Goal: Task Accomplishment & Management: Complete application form

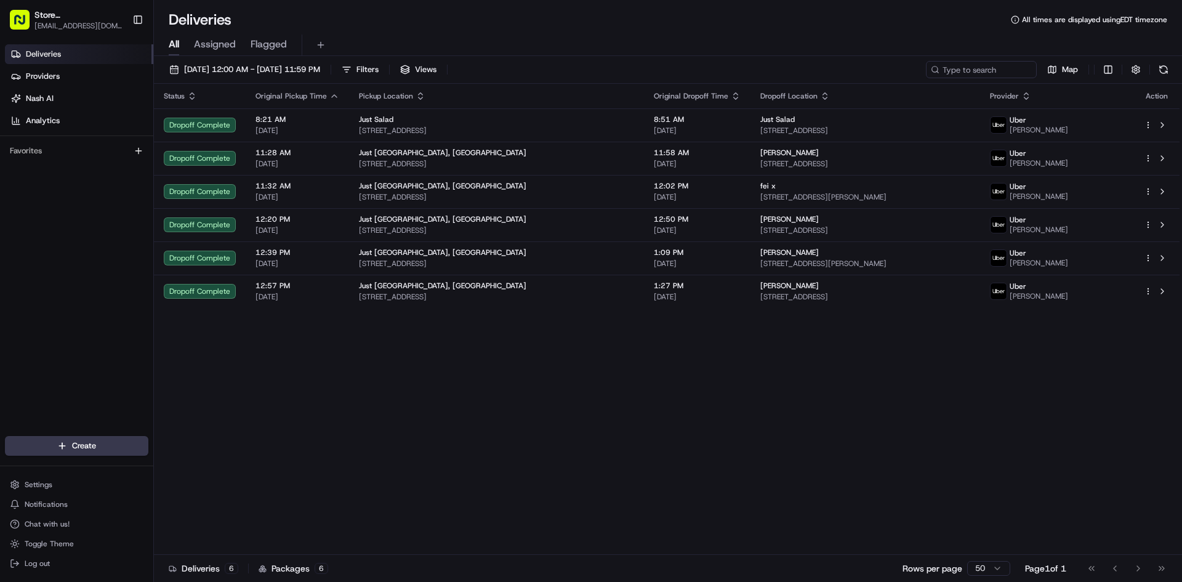
click at [87, 442] on html "Store [GEOGRAPHIC_DATA], [GEOGRAPHIC_DATA] (Just Salad) [EMAIL_ADDRESS][DOMAIN_…" at bounding box center [591, 291] width 1182 height 582
click at [85, 449] on html "Store [GEOGRAPHIC_DATA], [GEOGRAPHIC_DATA] (Just Salad) [EMAIL_ADDRESS][DOMAIN_…" at bounding box center [591, 291] width 1182 height 582
click at [236, 466] on link "Delivery" at bounding box center [222, 469] width 137 height 22
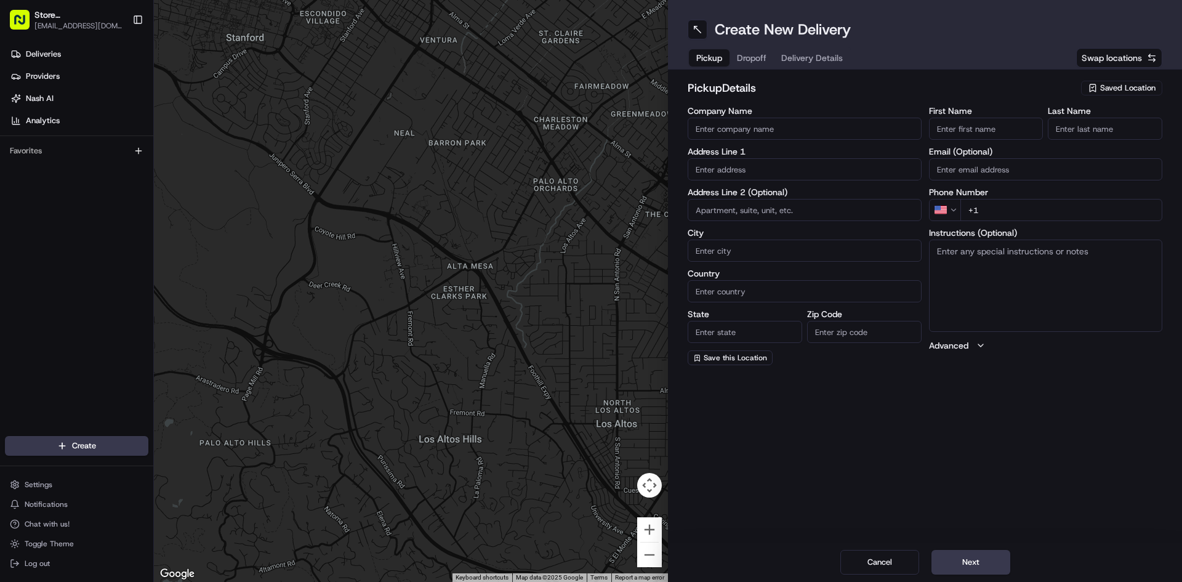
click at [1112, 81] on div "Saved Location" at bounding box center [1121, 88] width 81 height 15
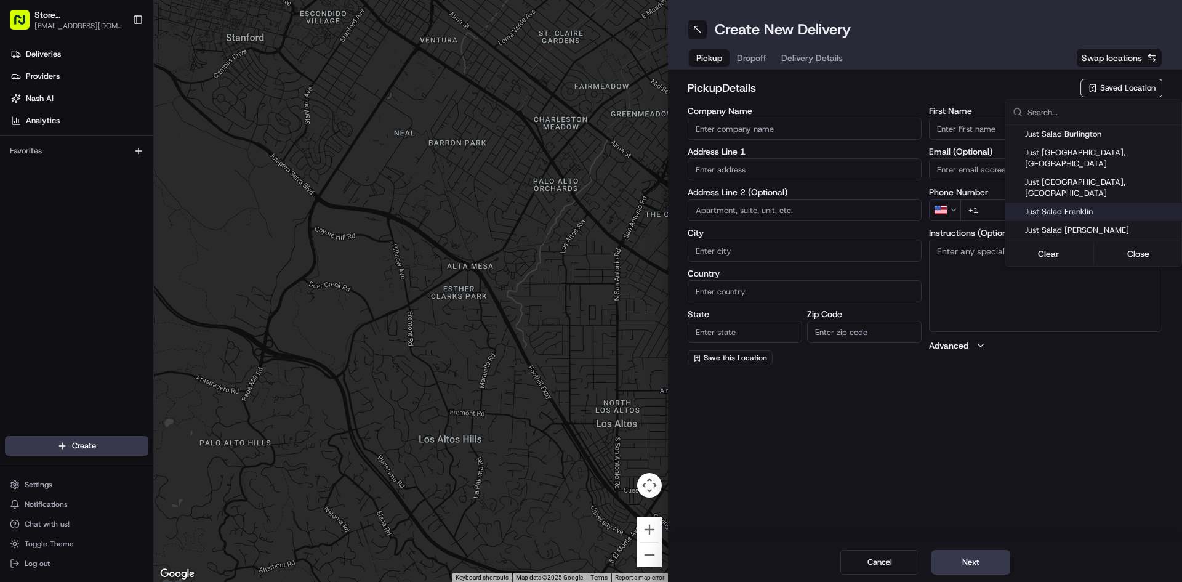
click at [1110, 206] on span "Just Salad Franklin" at bounding box center [1100, 211] width 151 height 11
type input "Just Salad Franklin"
type input "[STREET_ADDRESS]"
type input "[GEOGRAPHIC_DATA]"
type input "US"
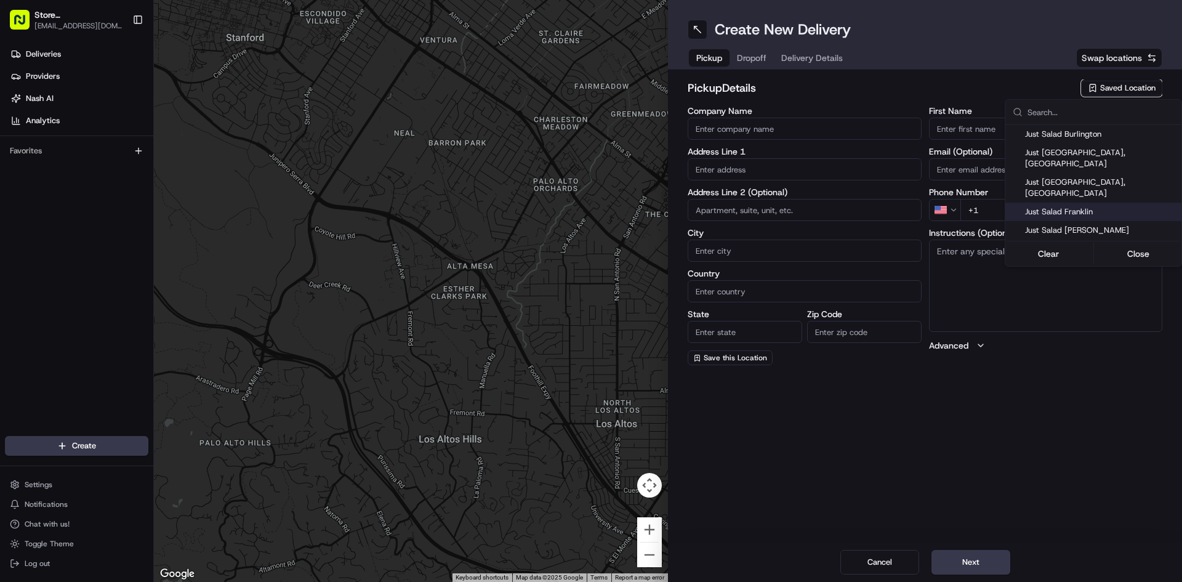
type input "MA"
type input "02110"
type input "Abygaelle"
type input "Bissereth"
type input "[PHONE_NUMBER]"
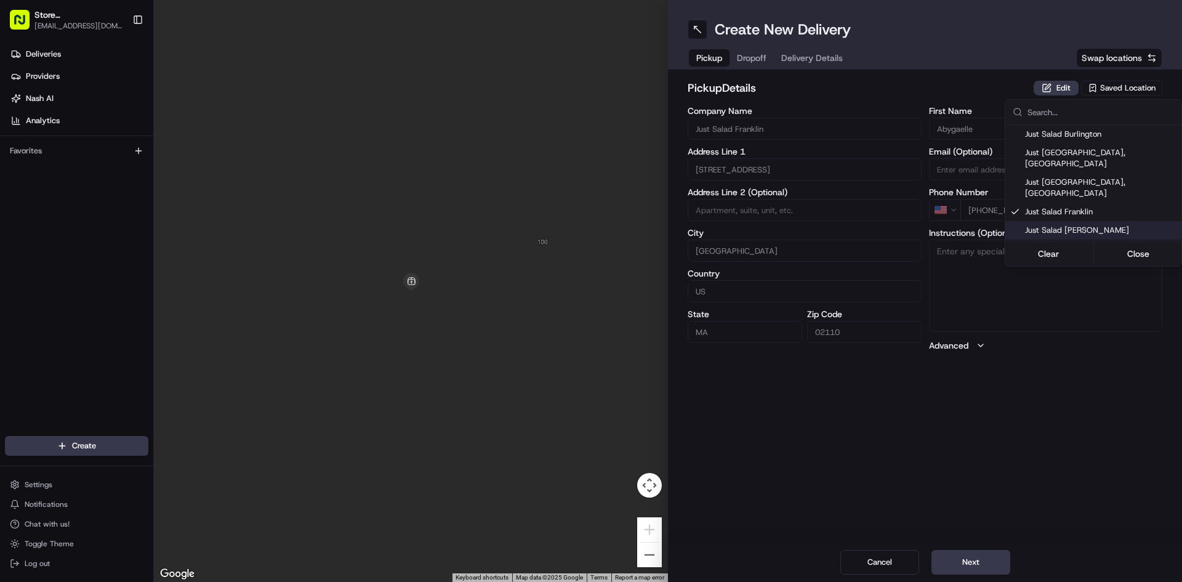
click at [1087, 408] on html "Store [GEOGRAPHIC_DATA], [GEOGRAPHIC_DATA] (Just Salad) [EMAIL_ADDRESS][DOMAIN_…" at bounding box center [591, 291] width 1182 height 582
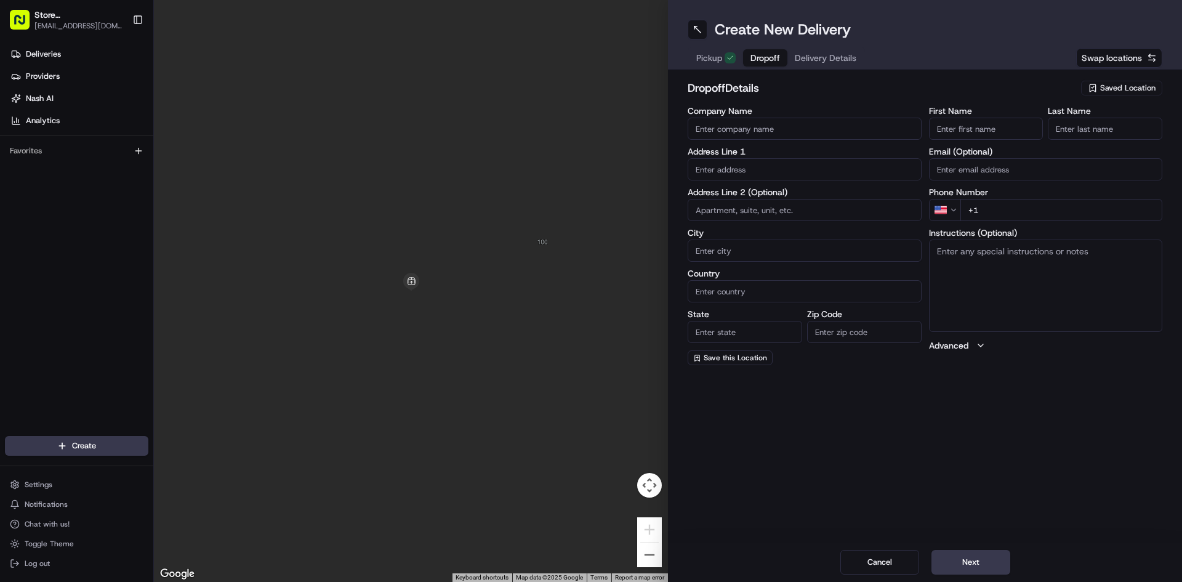
click at [759, 54] on span "Dropoff" at bounding box center [766, 58] width 30 height 12
click at [1145, 86] on span "Saved Location" at bounding box center [1127, 88] width 55 height 11
click at [1100, 131] on span "Just [GEOGRAPHIC_DATA]" at bounding box center [1100, 134] width 151 height 11
type input "Just [GEOGRAPHIC_DATA]"
type input "[STREET_ADDRESS]"
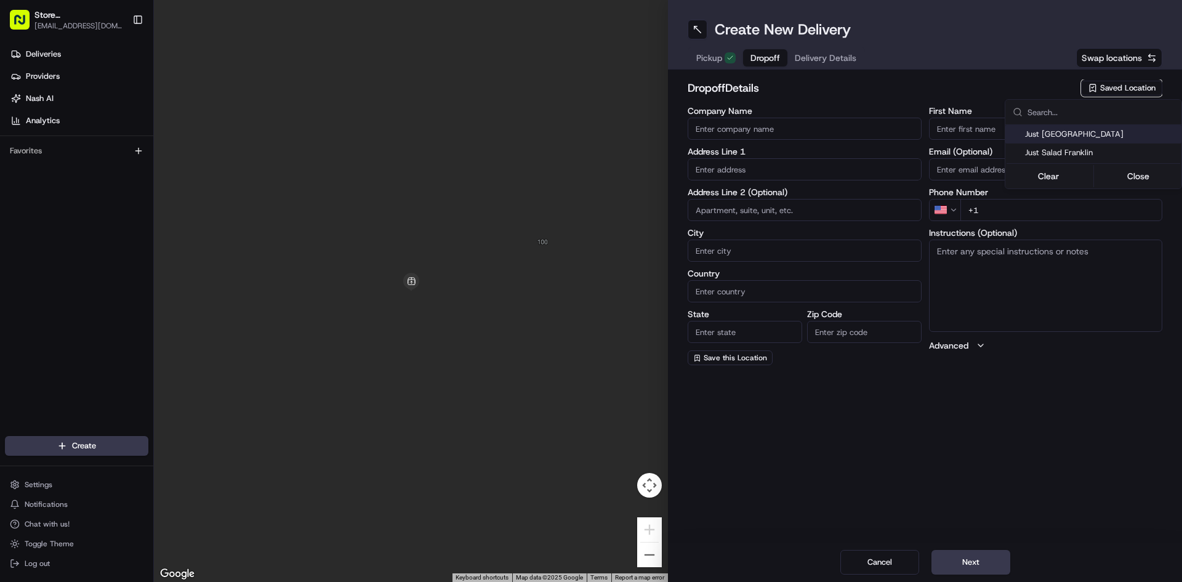
type input "[GEOGRAPHIC_DATA]"
type input "US"
type input "MA"
type input "02210"
type input "[PERSON_NAME]"
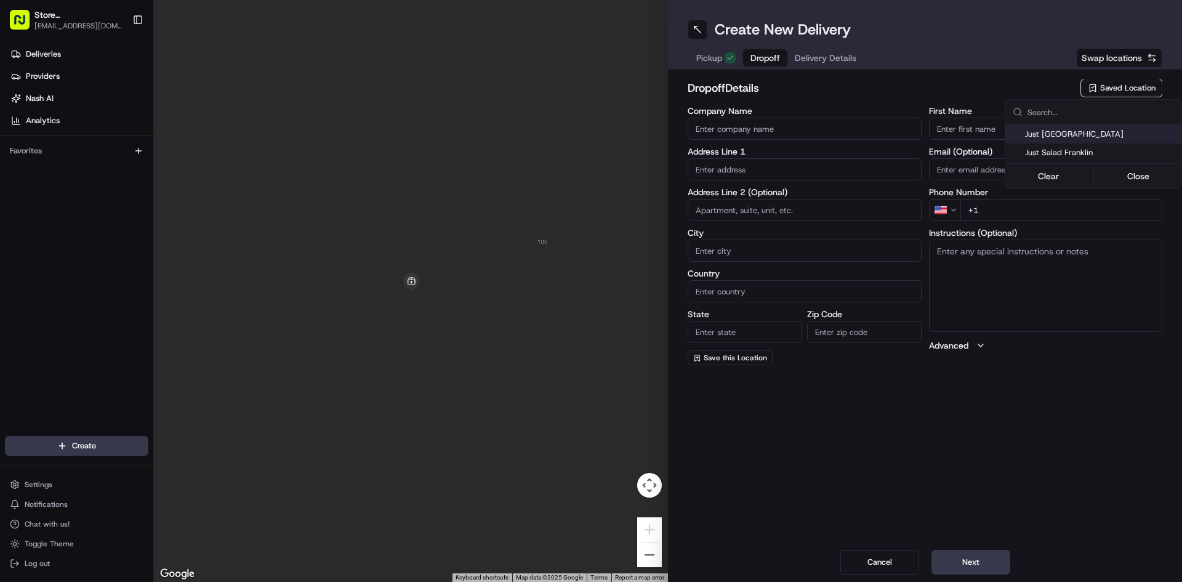
type input "[PERSON_NAME]"
type input "[PHONE_NUMBER]"
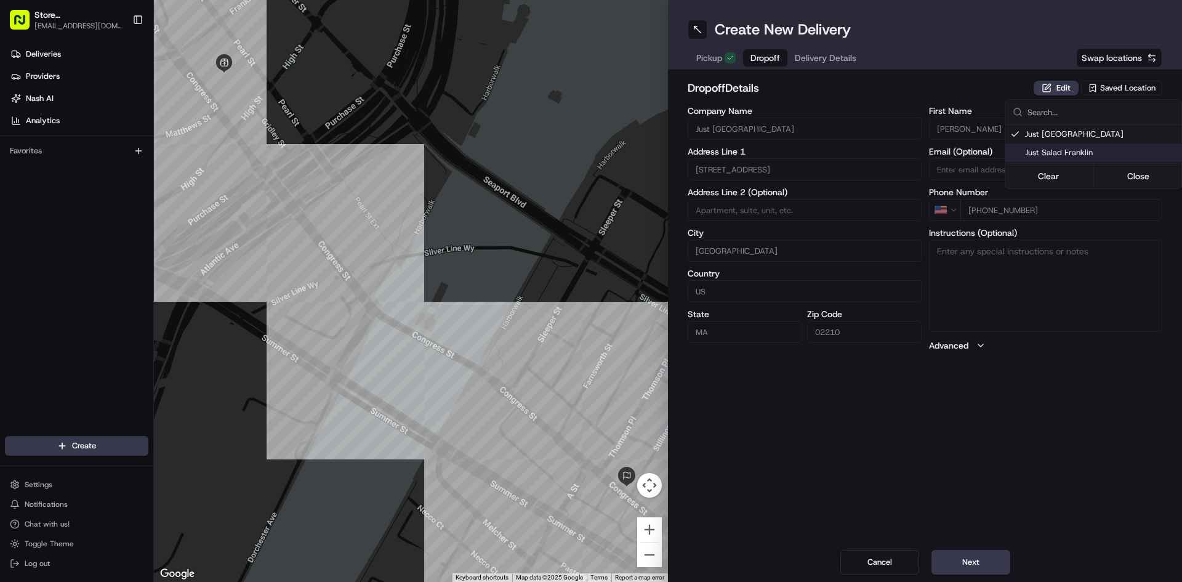
click at [709, 51] on html "Store [GEOGRAPHIC_DATA], [GEOGRAPHIC_DATA] (Just Salad) [EMAIL_ADDRESS][DOMAIN_…" at bounding box center [591, 291] width 1182 height 582
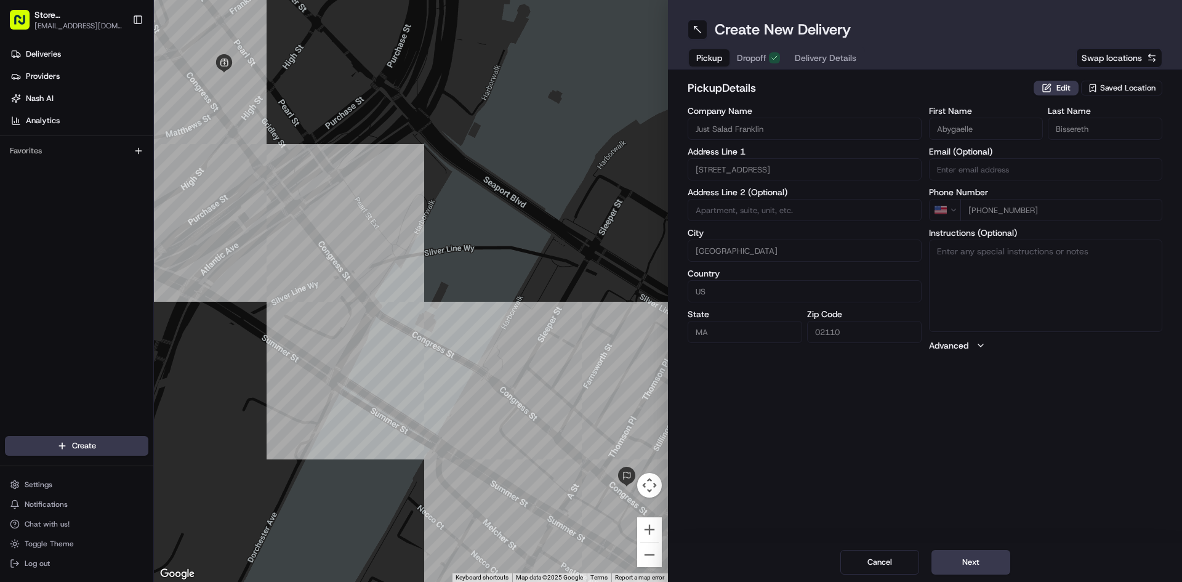
click at [707, 61] on span "Pickup" at bounding box center [709, 58] width 26 height 12
click at [1120, 85] on span "Saved Location" at bounding box center [1127, 88] width 55 height 11
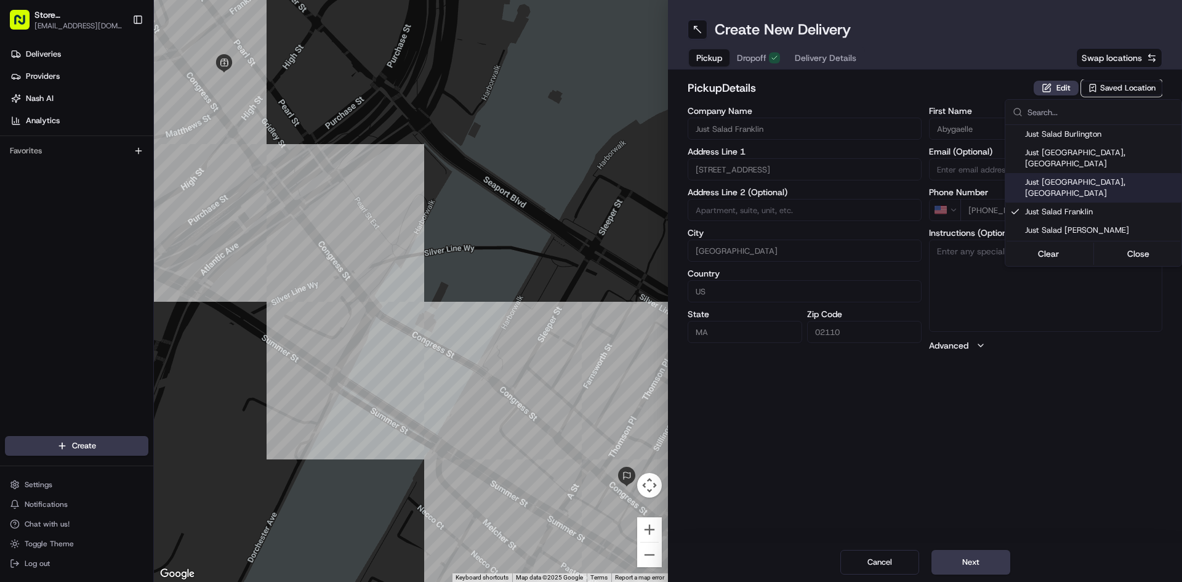
click at [1107, 177] on span "Just [GEOGRAPHIC_DATA], [GEOGRAPHIC_DATA]" at bounding box center [1100, 188] width 151 height 22
type input "Just [GEOGRAPHIC_DATA], [GEOGRAPHIC_DATA]"
type input "[STREET_ADDRESS]"
type input "02210"
type input "[PERSON_NAME]"
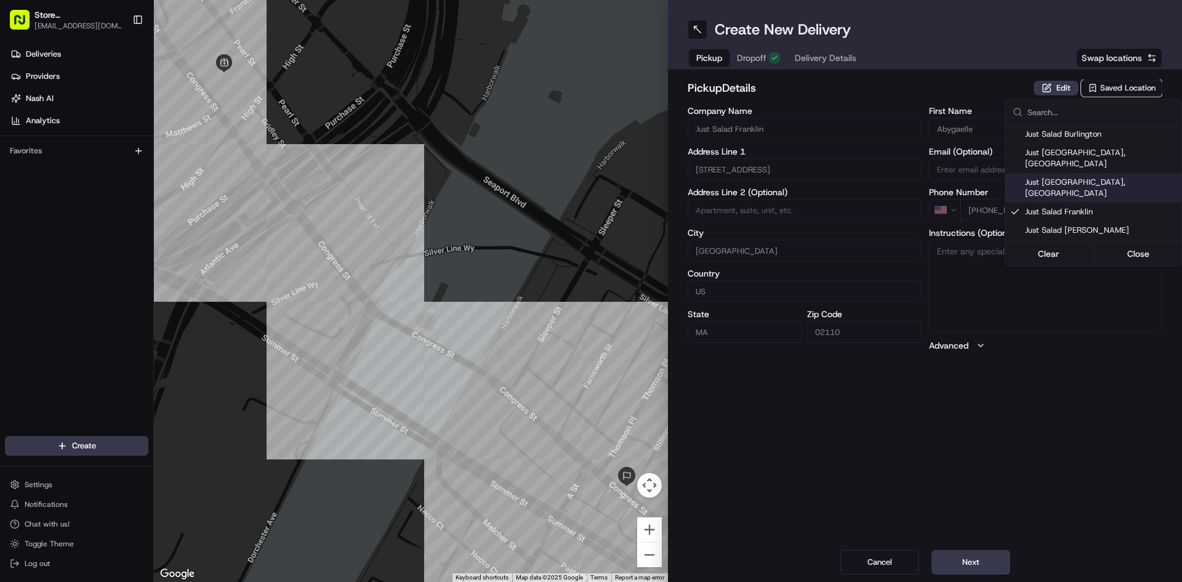
type input "[PERSON_NAME]"
type input "[PHONE_NUMBER]"
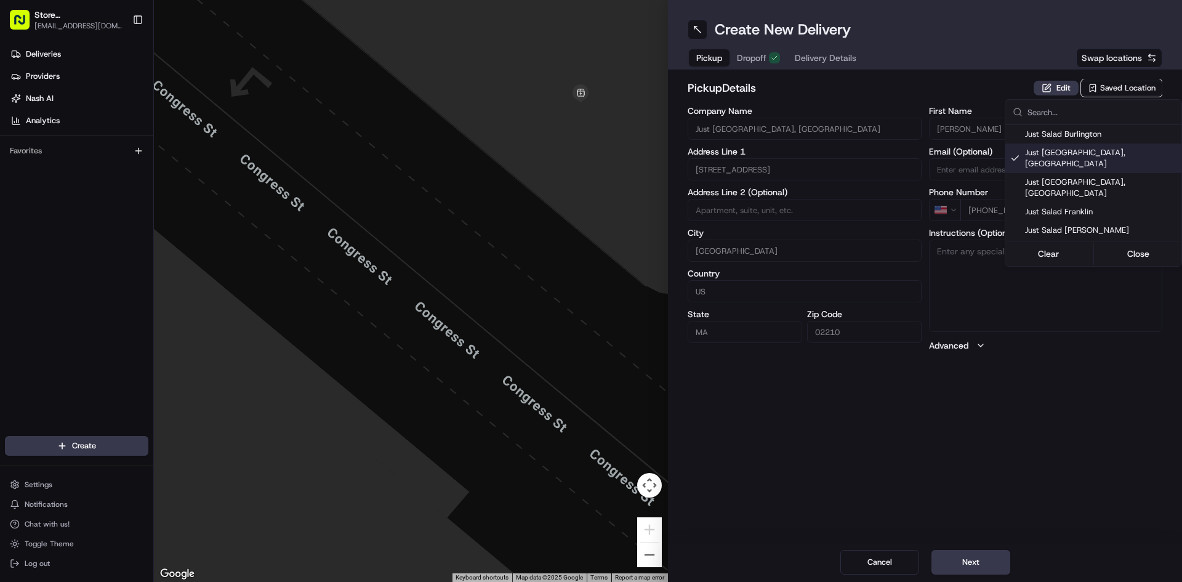
click at [1099, 152] on span "Just [GEOGRAPHIC_DATA], [GEOGRAPHIC_DATA]" at bounding box center [1100, 158] width 151 height 22
type input "+1"
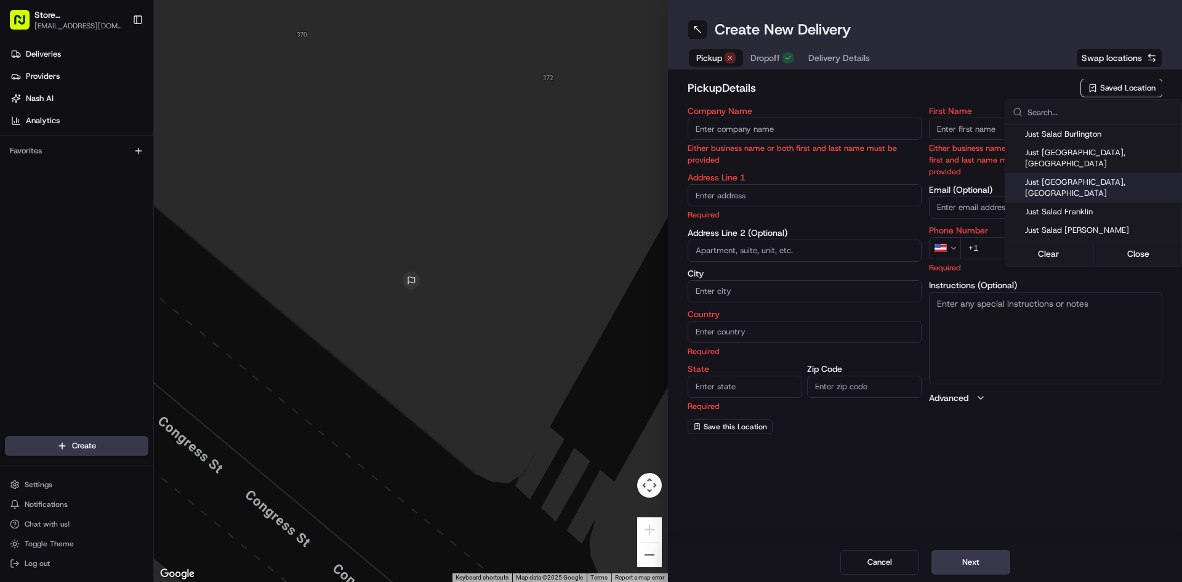
click at [1104, 177] on span "Just [GEOGRAPHIC_DATA], [GEOGRAPHIC_DATA]" at bounding box center [1100, 188] width 151 height 22
type input "Just [GEOGRAPHIC_DATA], [GEOGRAPHIC_DATA]"
type input "[STREET_ADDRESS]"
type input "[GEOGRAPHIC_DATA]"
type input "US"
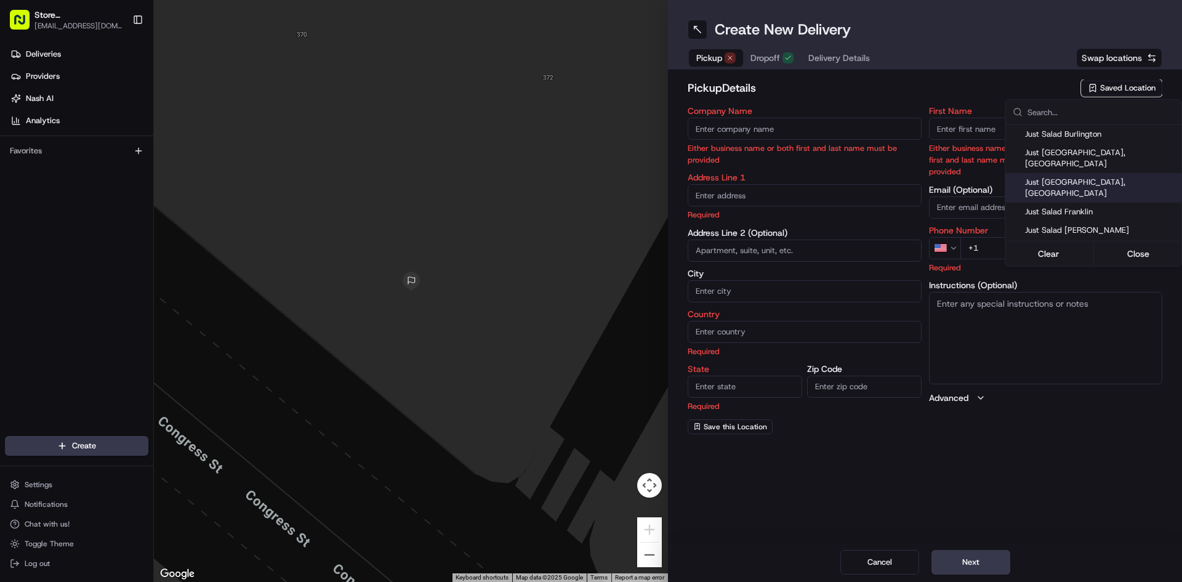
type input "MA"
type input "02210"
type input "[PERSON_NAME]"
type input "[PHONE_NUMBER]"
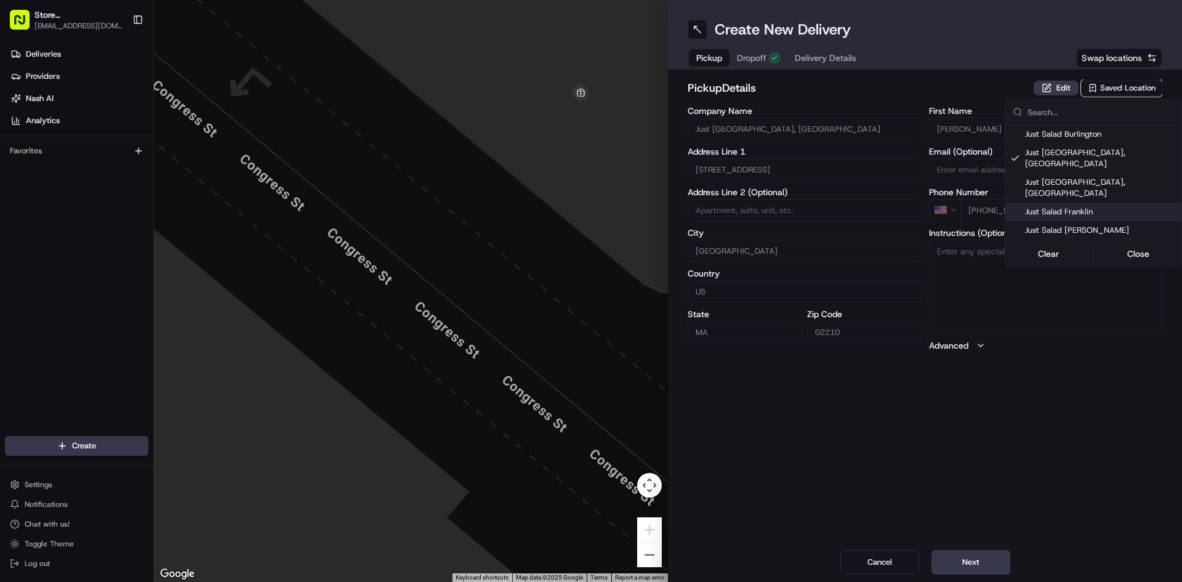
click at [1096, 206] on span "Just Salad Franklin" at bounding box center [1100, 211] width 151 height 11
type input "Just Salad Franklin"
type input "[STREET_ADDRESS]"
type input "02110"
type input "Abygaelle"
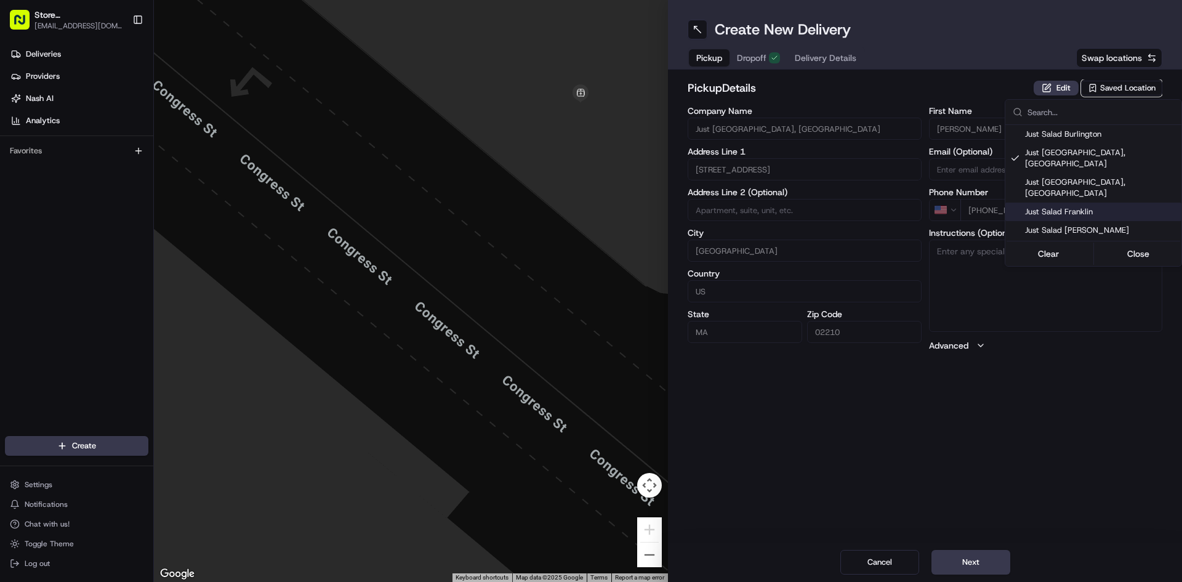
type input "Bissereth"
type input "[PHONE_NUMBER]"
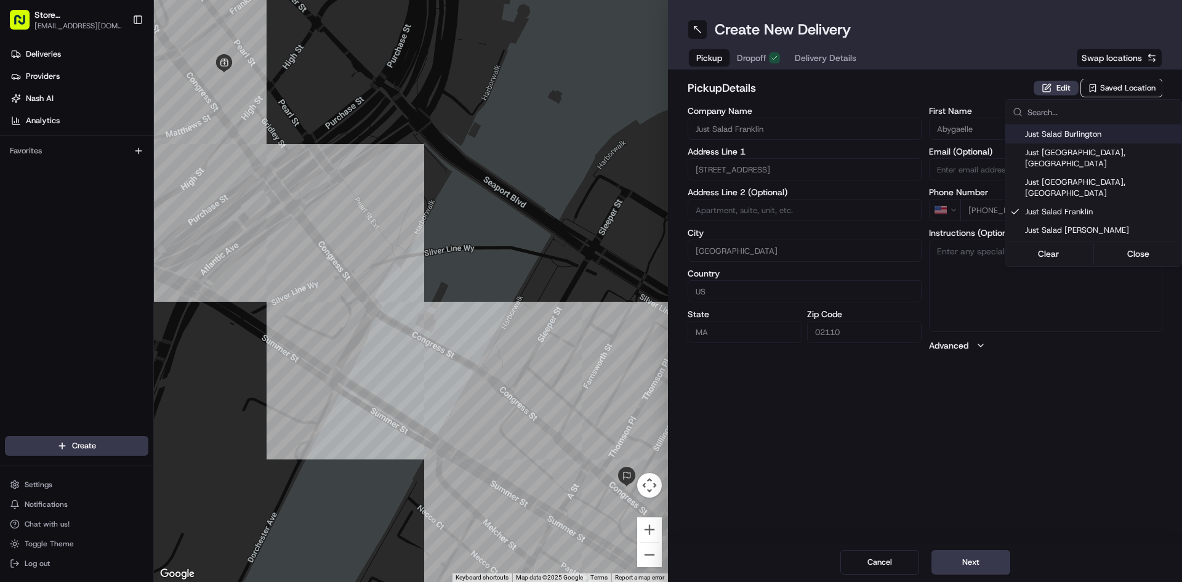
click at [945, 89] on html "Store [GEOGRAPHIC_DATA], [GEOGRAPHIC_DATA] (Just Salad) [EMAIL_ADDRESS][DOMAIN_…" at bounding box center [591, 291] width 1182 height 582
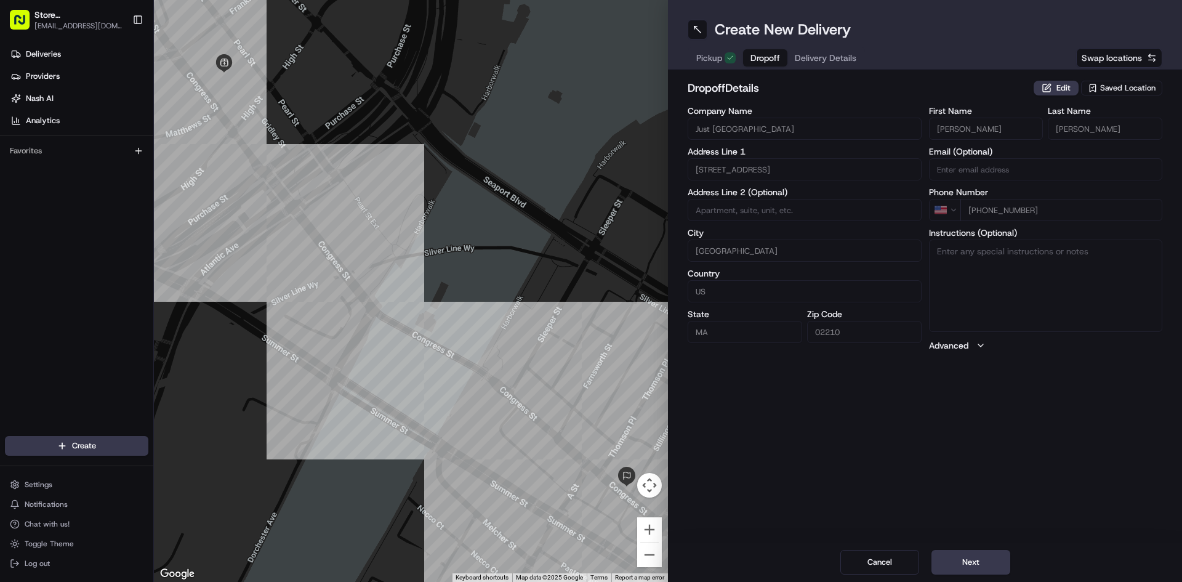
click at [762, 58] on span "Dropoff" at bounding box center [766, 58] width 30 height 12
click at [1061, 88] on button "Edit" at bounding box center [1056, 88] width 45 height 15
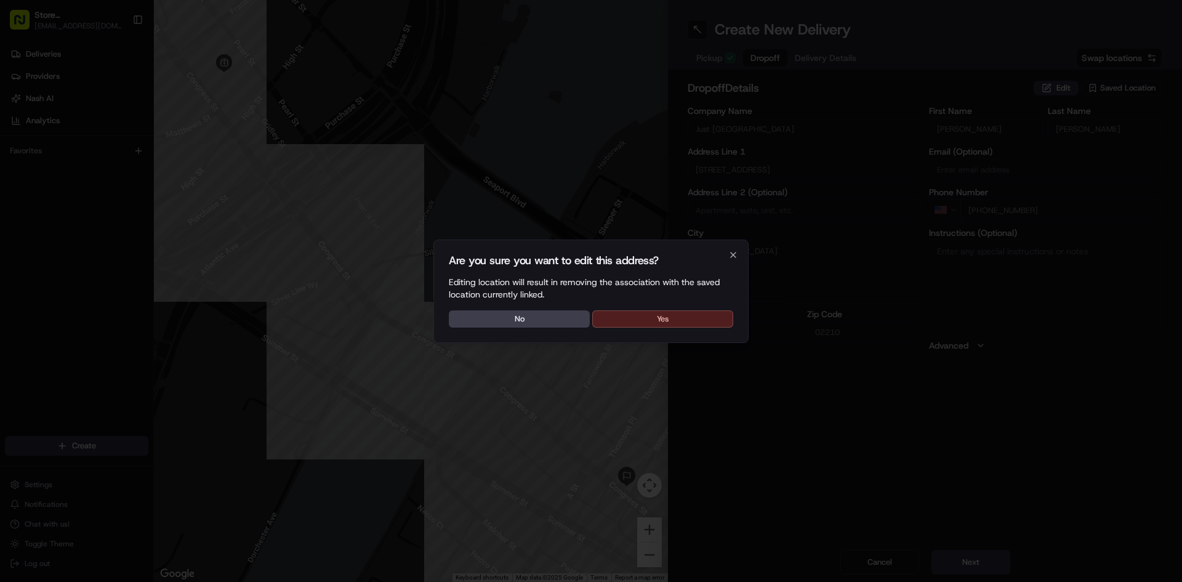
click at [682, 318] on button "Yes" at bounding box center [662, 318] width 141 height 17
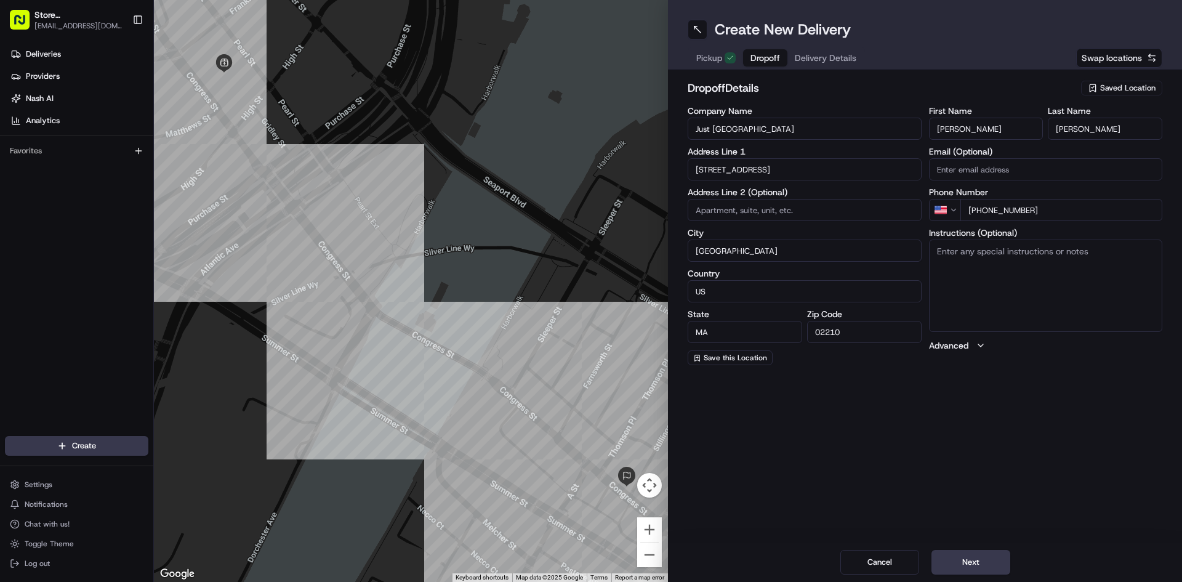
click at [1015, 150] on label "Email (Optional)" at bounding box center [1046, 151] width 234 height 9
click at [1015, 158] on input "Email (Optional)" at bounding box center [1046, 169] width 234 height 22
click at [1014, 129] on input "[PERSON_NAME]" at bounding box center [986, 129] width 115 height 22
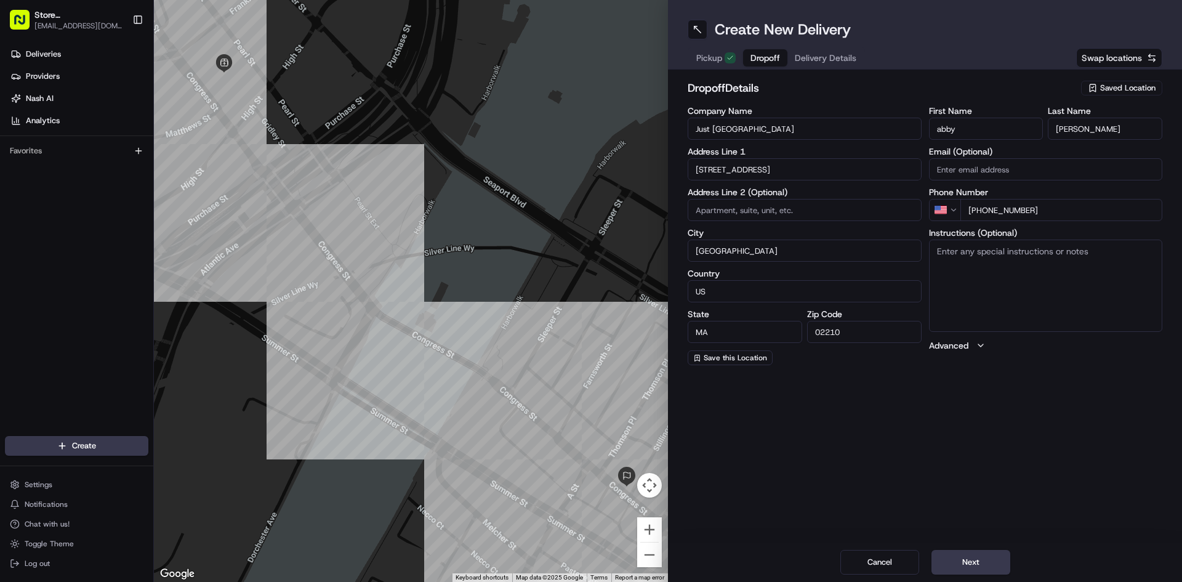
type input "abby"
click at [996, 202] on input "[PHONE_NUMBER]" at bounding box center [1062, 210] width 203 height 22
click at [1048, 209] on input "[PHONE_NUMBER]" at bounding box center [1062, 210] width 203 height 22
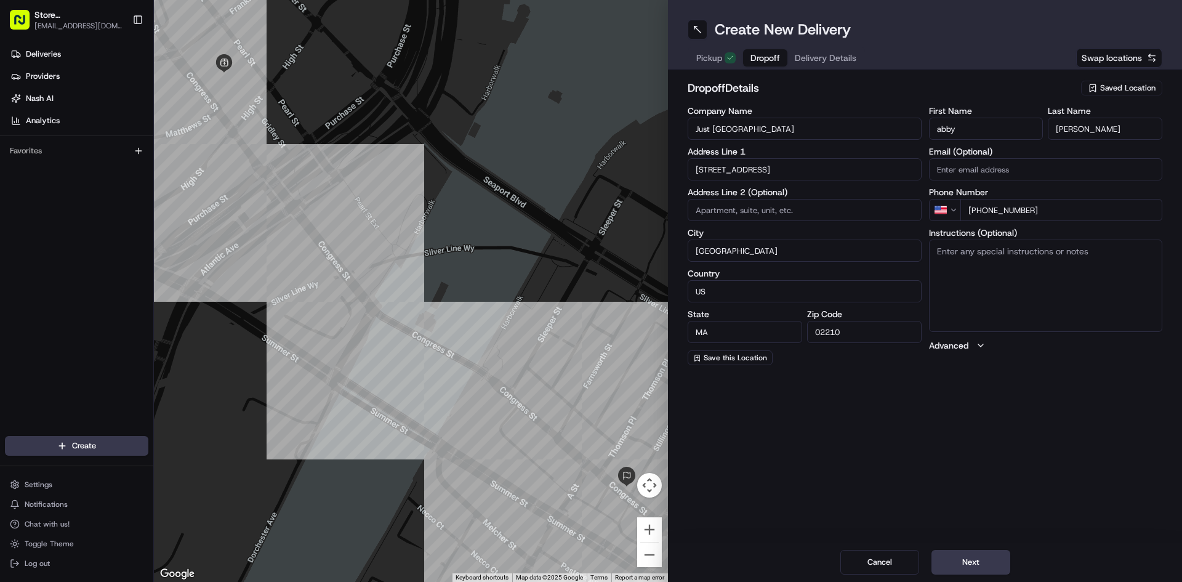
drag, startPoint x: 1044, startPoint y: 214, endPoint x: 980, endPoint y: 209, distance: 64.2
click at [980, 209] on input "[PHONE_NUMBER]" at bounding box center [1062, 210] width 203 height 22
type input "[PHONE_NUMBER]"
click at [949, 397] on div "Create New Delivery Pickup Dropoff Delivery Details Swap locations dropoff Deta…" at bounding box center [925, 291] width 514 height 582
drag, startPoint x: 949, startPoint y: 565, endPoint x: 951, endPoint y: 530, distance: 35.8
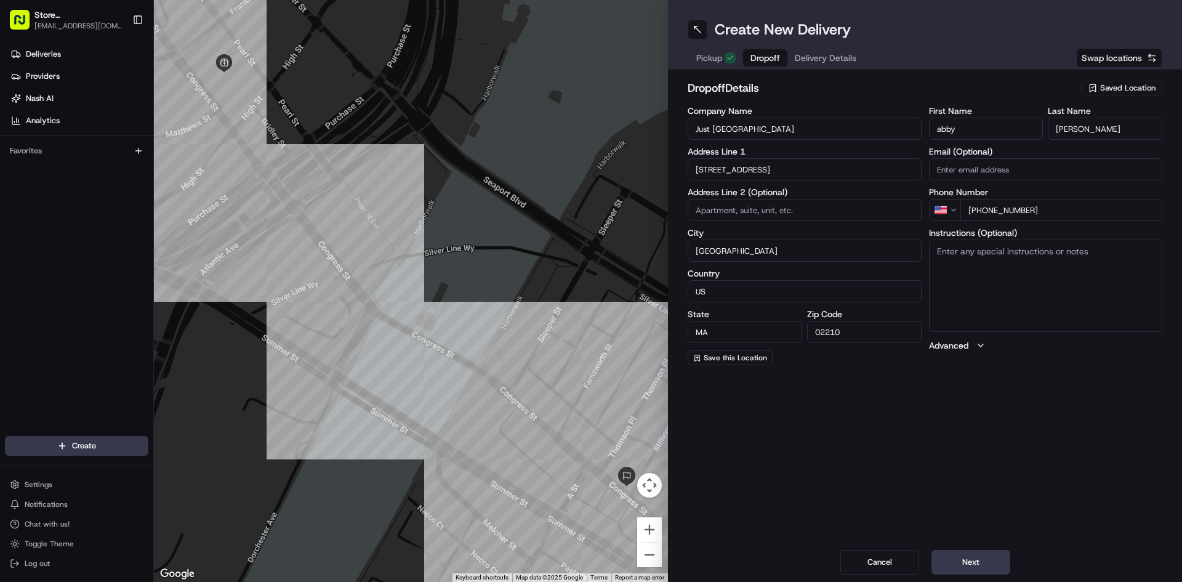
click at [949, 565] on button "Next" at bounding box center [971, 562] width 79 height 25
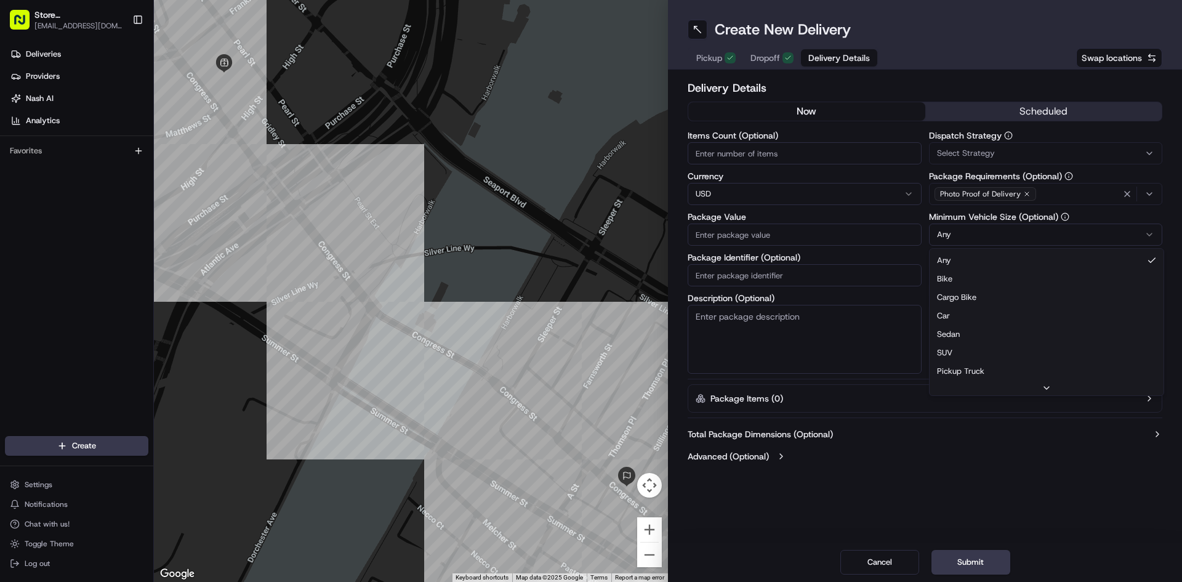
click at [998, 243] on html "Store [GEOGRAPHIC_DATA], [GEOGRAPHIC_DATA] (Just Salad) [EMAIL_ADDRESS][DOMAIN_…" at bounding box center [591, 291] width 1182 height 582
drag, startPoint x: 929, startPoint y: 446, endPoint x: 955, endPoint y: 394, distance: 57.8
click at [937, 429] on html "Store [GEOGRAPHIC_DATA], [GEOGRAPHIC_DATA] (Just Salad) [EMAIL_ADDRESS][DOMAIN_…" at bounding box center [591, 291] width 1182 height 582
click at [1019, 271] on input "Driver Tip (Optional)" at bounding box center [1046, 275] width 234 height 22
click at [772, 244] on input "Package Value" at bounding box center [805, 235] width 234 height 22
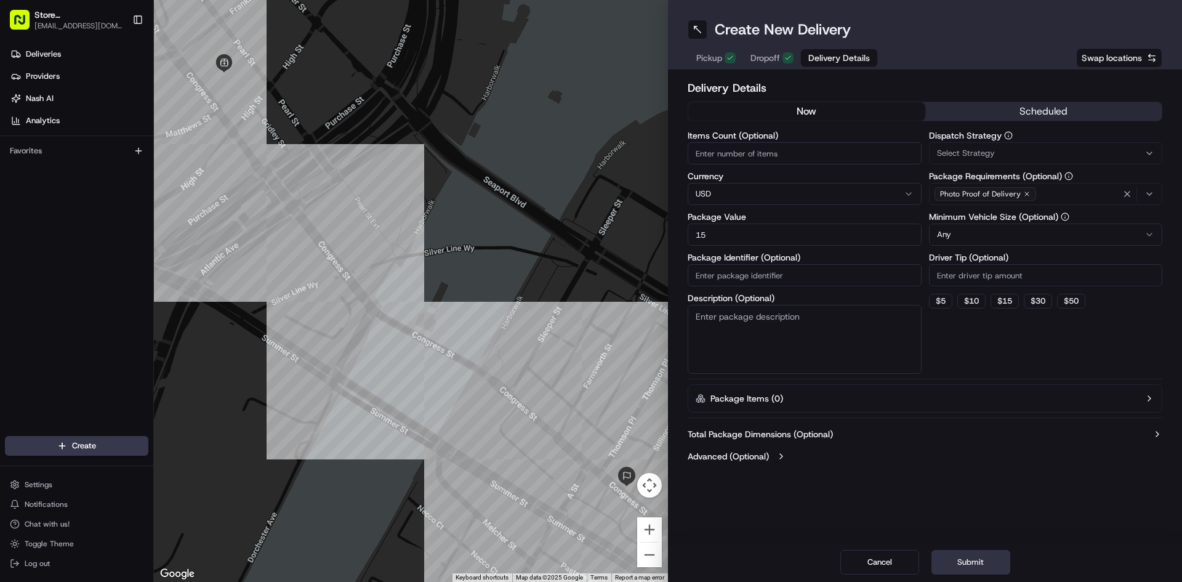
type input "15"
click at [994, 568] on button "Submit" at bounding box center [971, 562] width 79 height 25
